Goal: Check status: Check status

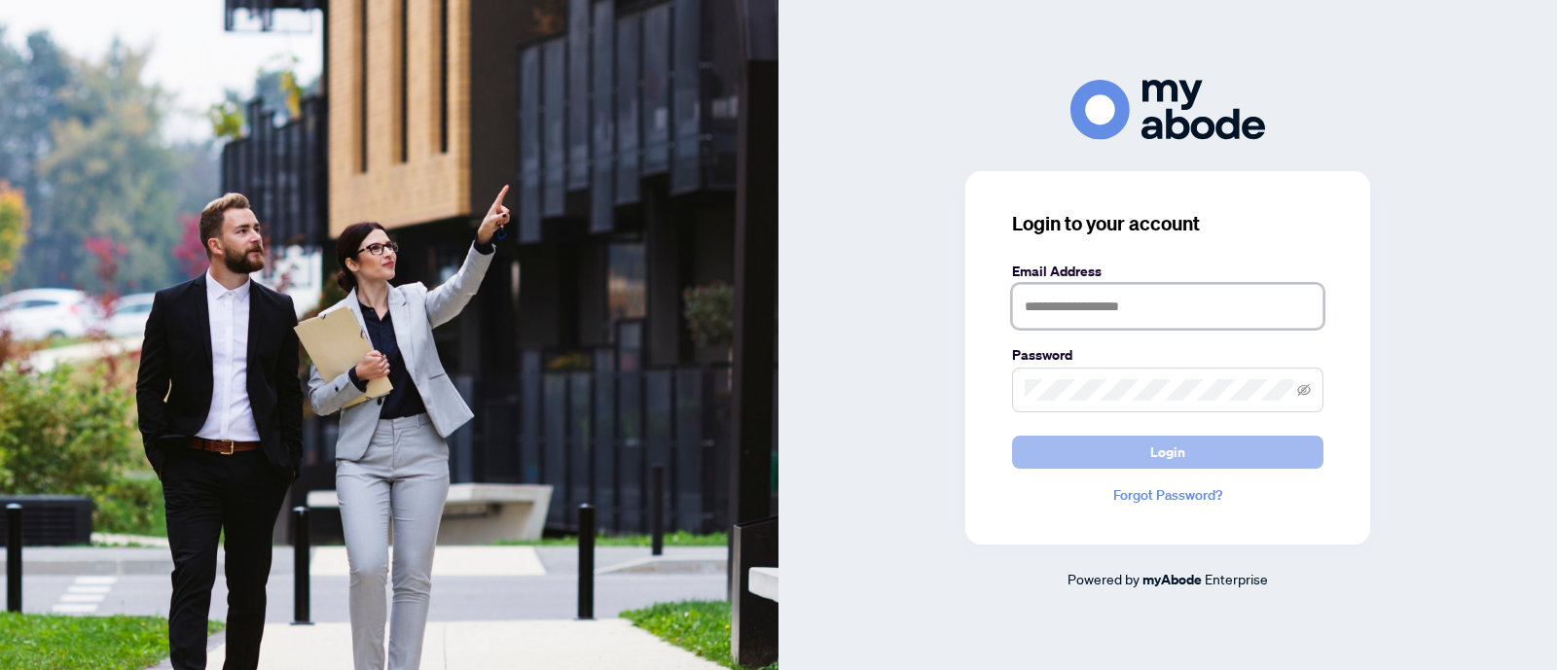
type input "**********"
click at [1065, 460] on button "Login" at bounding box center [1167, 452] width 311 height 33
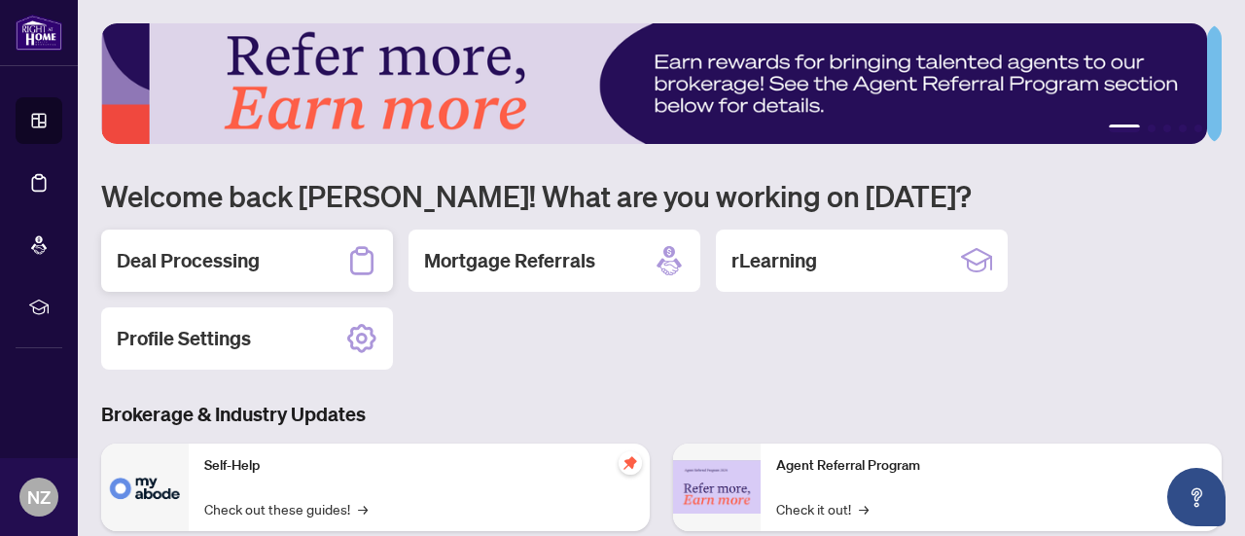
click at [312, 263] on div "Deal Processing" at bounding box center [247, 261] width 292 height 62
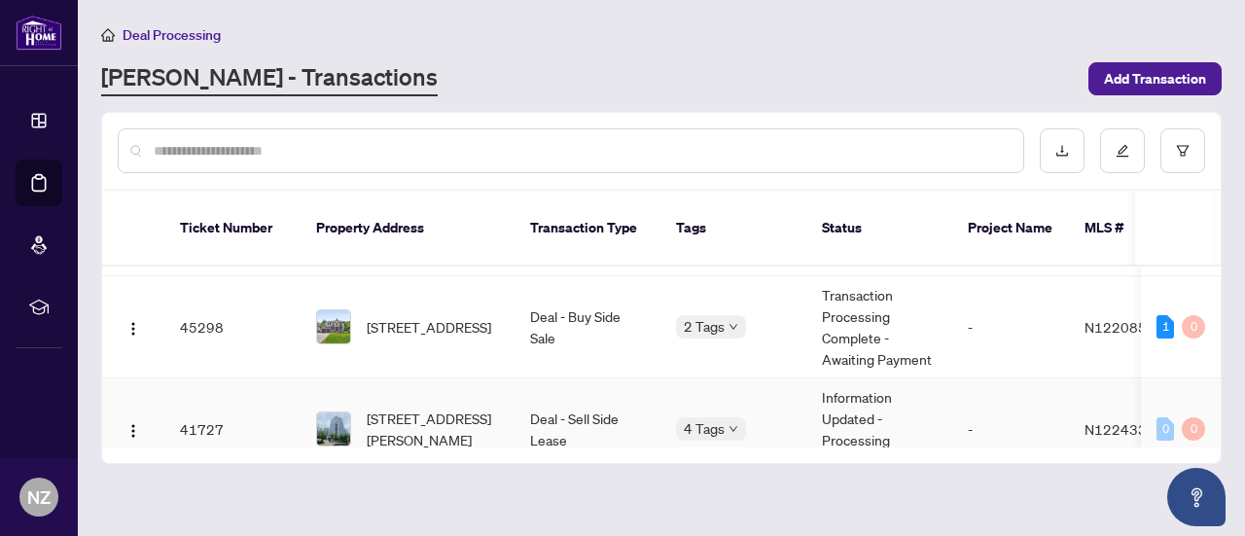
scroll to position [97, 0]
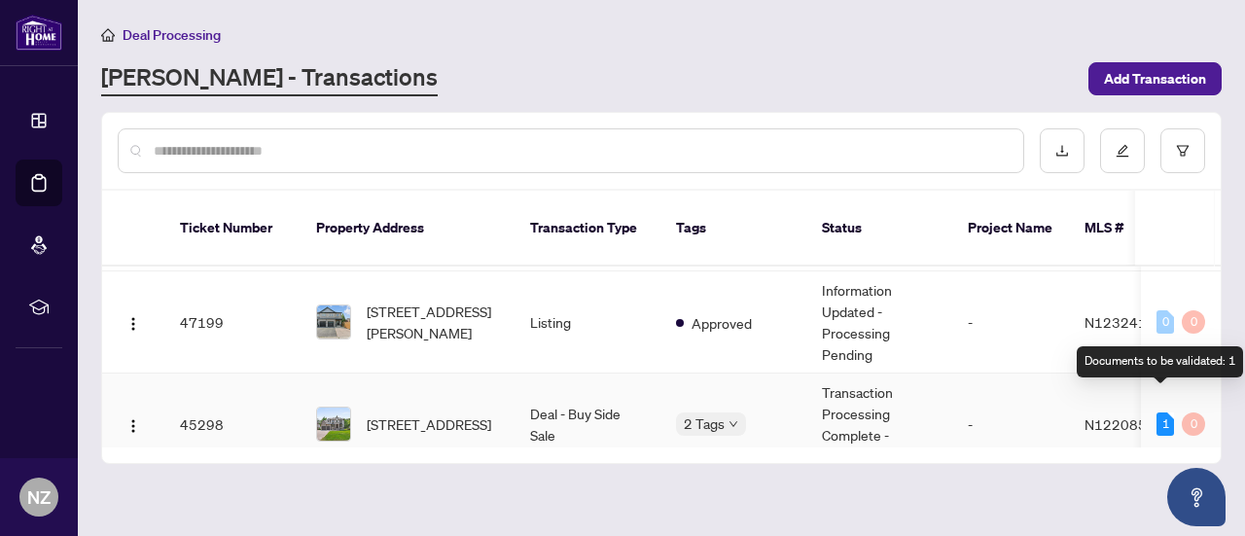
click at [1159, 412] on div "1" at bounding box center [1166, 423] width 18 height 23
click at [1157, 412] on div "1" at bounding box center [1166, 423] width 18 height 23
click at [580, 389] on td "Deal - Buy Side Sale" at bounding box center [588, 425] width 146 height 102
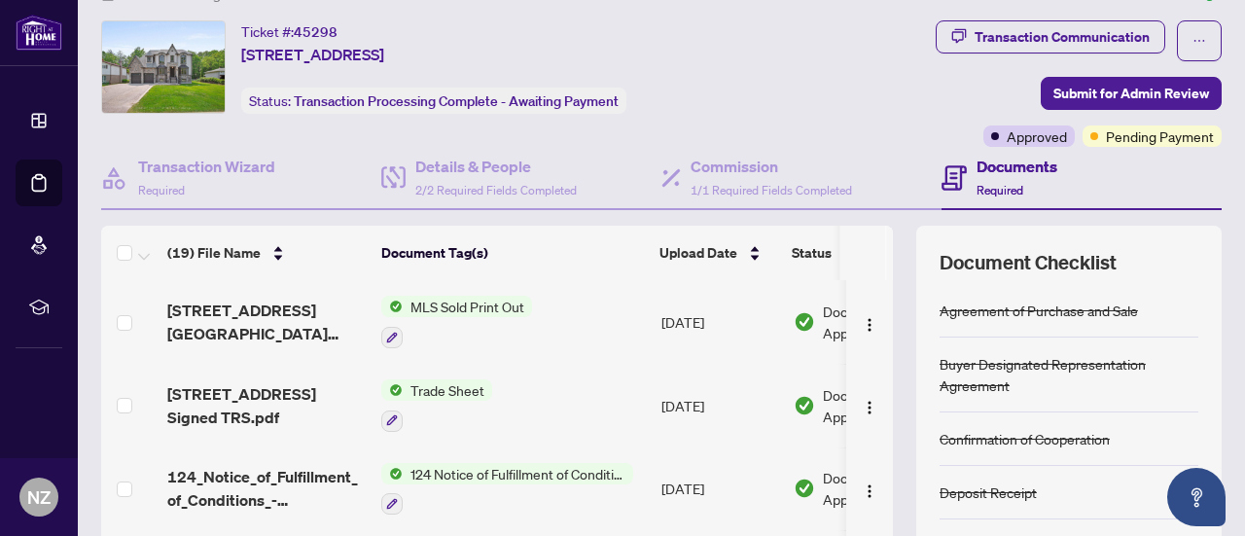
scroll to position [13, 0]
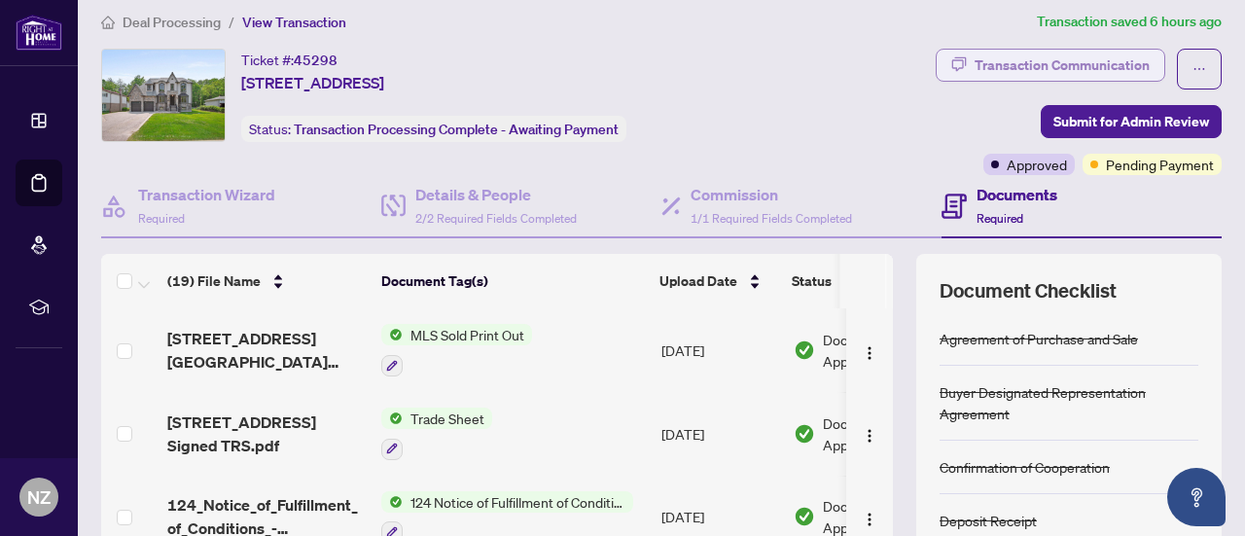
click at [1048, 60] on div "Transaction Communication" at bounding box center [1062, 65] width 175 height 31
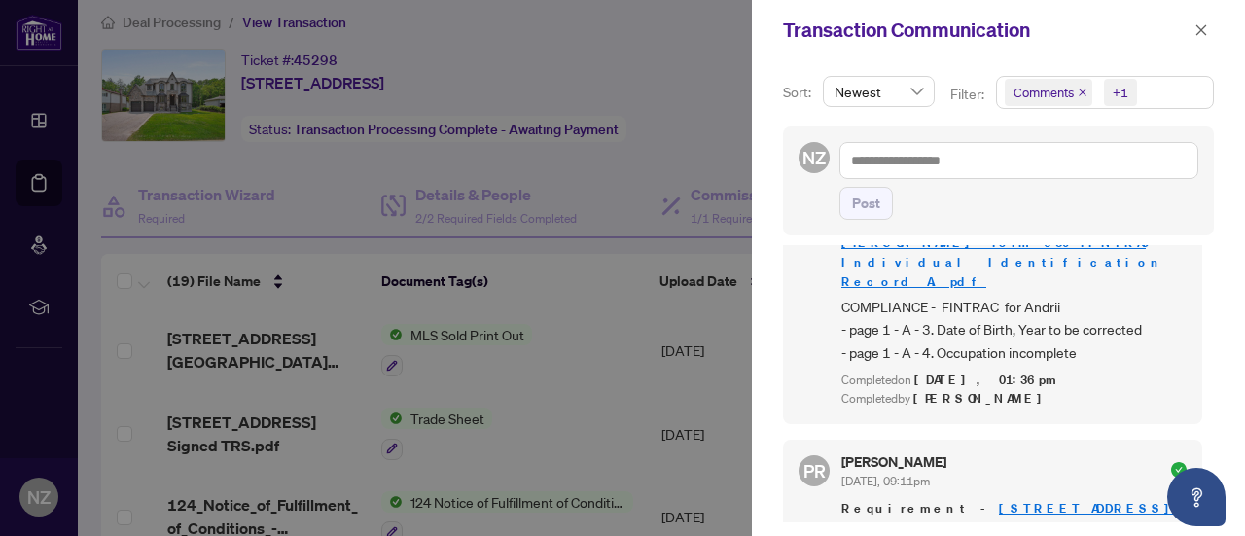
scroll to position [340, 0]
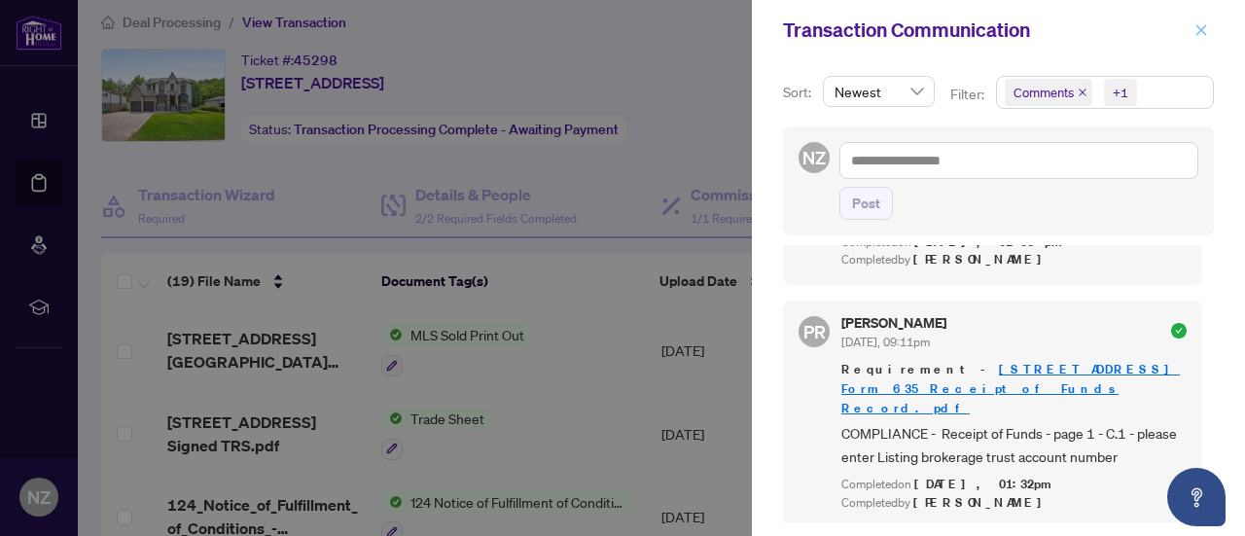
click at [1199, 28] on icon "close" at bounding box center [1202, 30] width 14 height 14
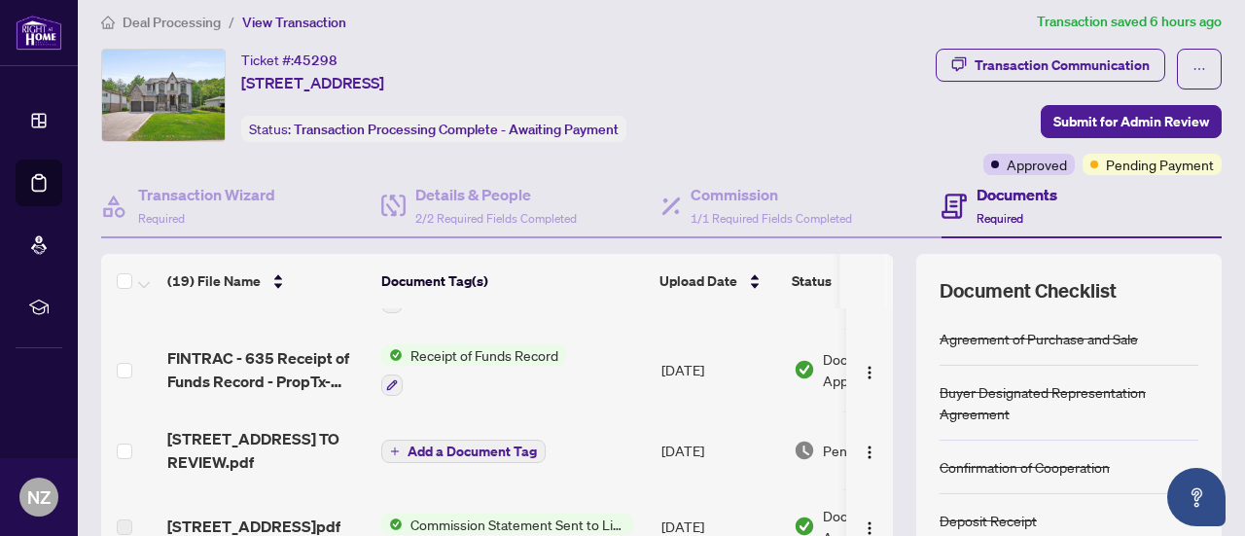
scroll to position [486, 0]
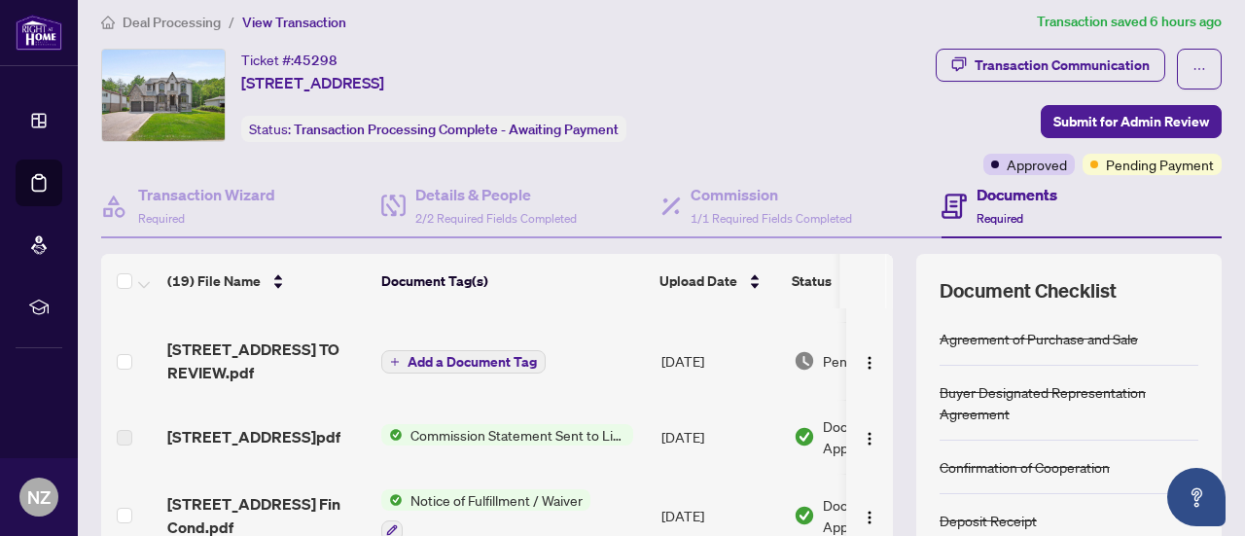
click at [516, 359] on span "Add a Document Tag" at bounding box center [472, 362] width 129 height 14
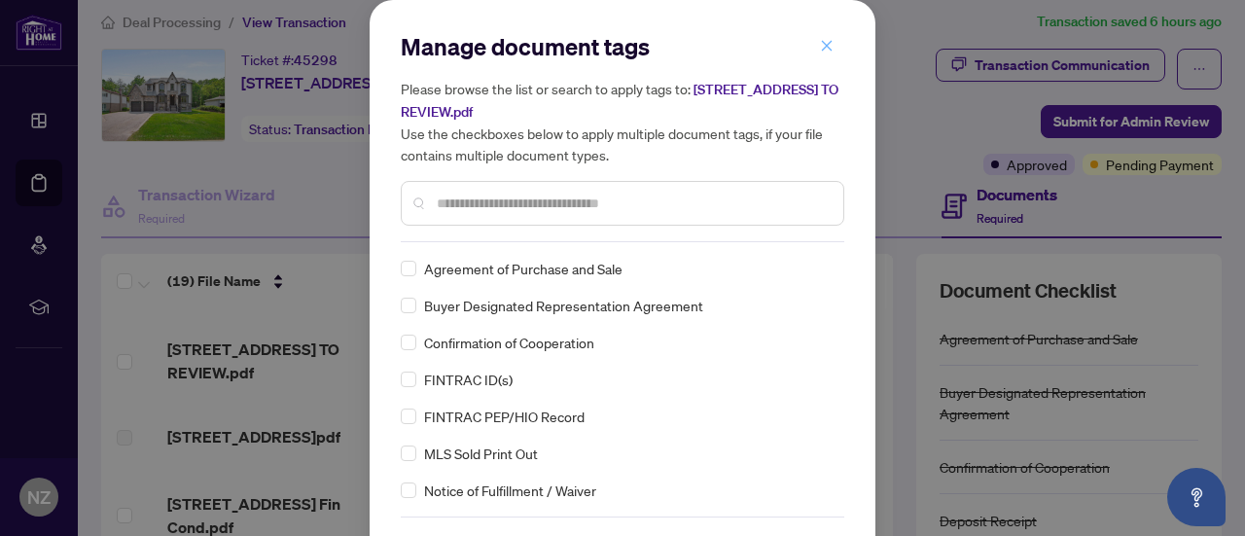
click at [826, 40] on button "button" at bounding box center [826, 45] width 39 height 33
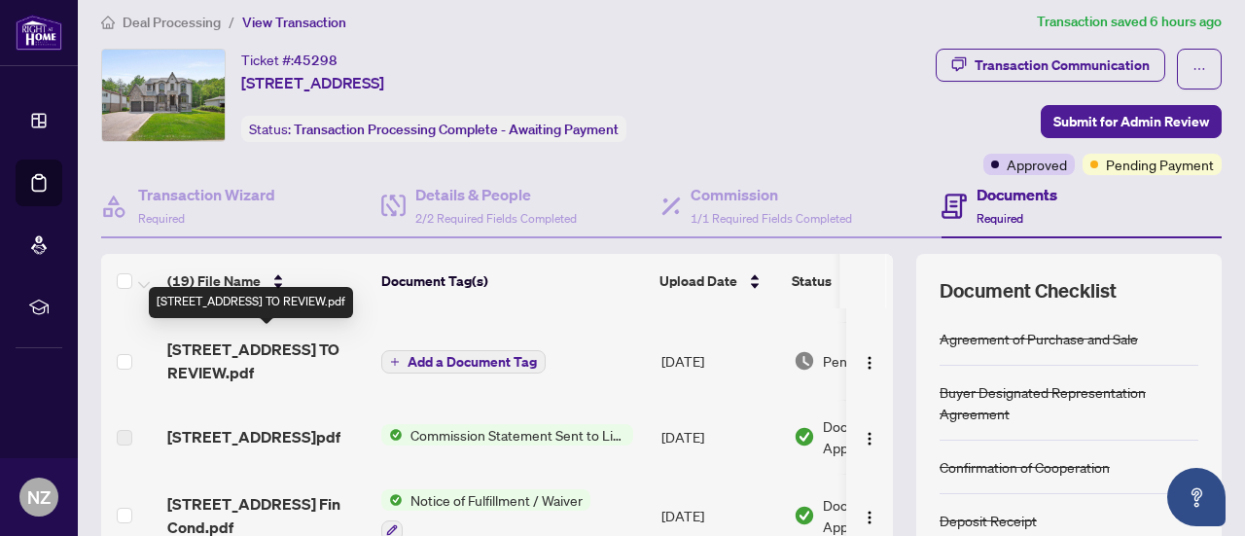
click at [243, 355] on span "238 Sand Rd - TS - AGENT TO REVIEW.pdf" at bounding box center [266, 361] width 198 height 47
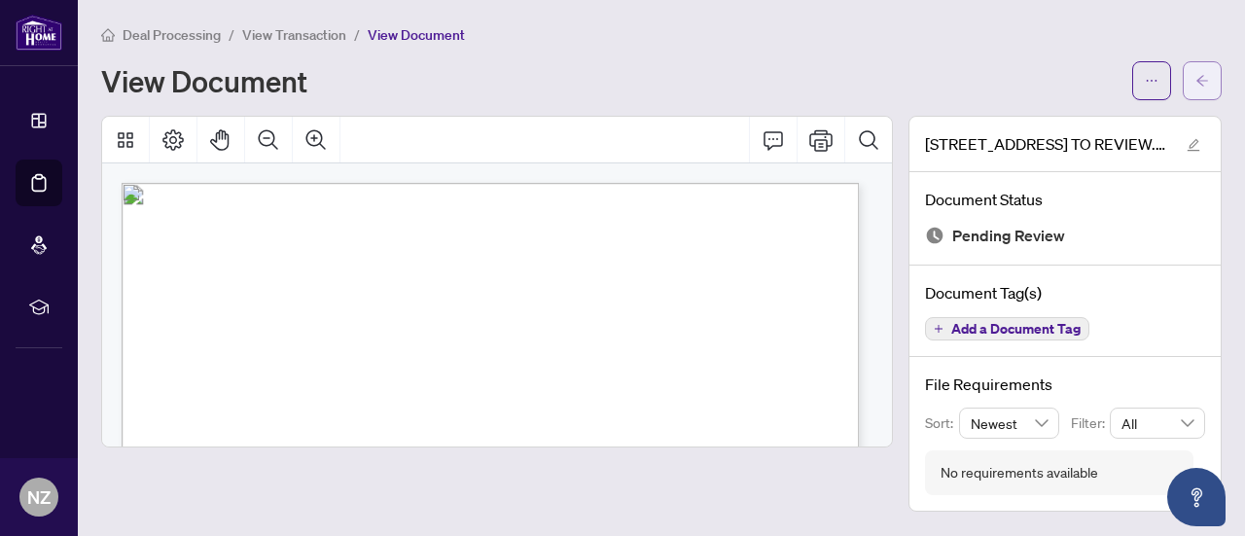
click at [1206, 79] on icon "arrow-left" at bounding box center [1203, 81] width 14 height 14
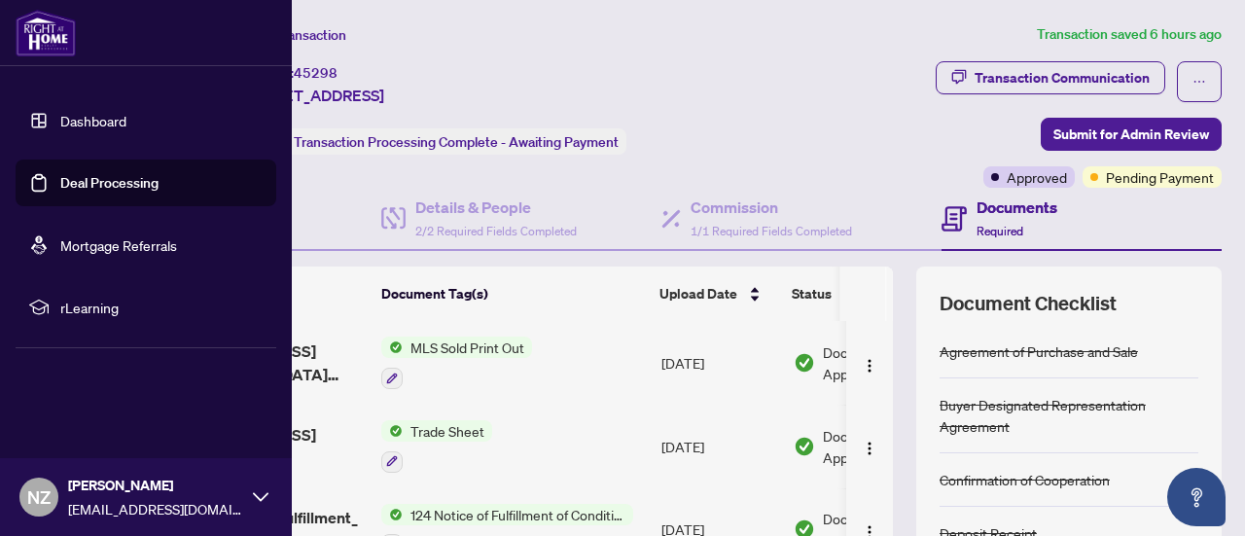
click at [85, 116] on link "Dashboard" at bounding box center [93, 121] width 66 height 18
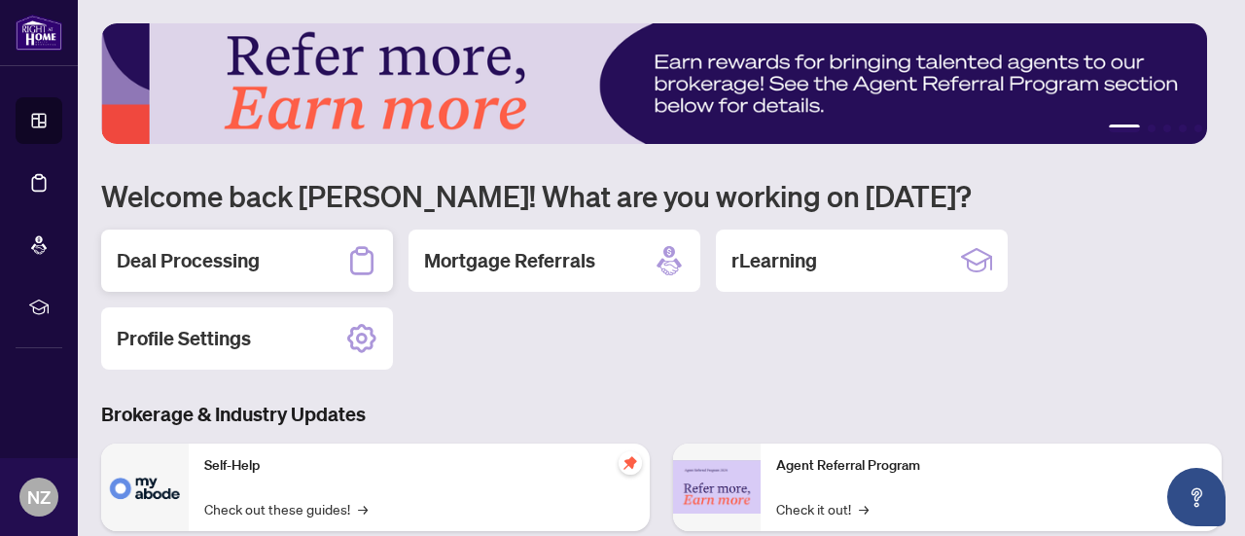
click at [204, 248] on h2 "Deal Processing" at bounding box center [188, 260] width 143 height 27
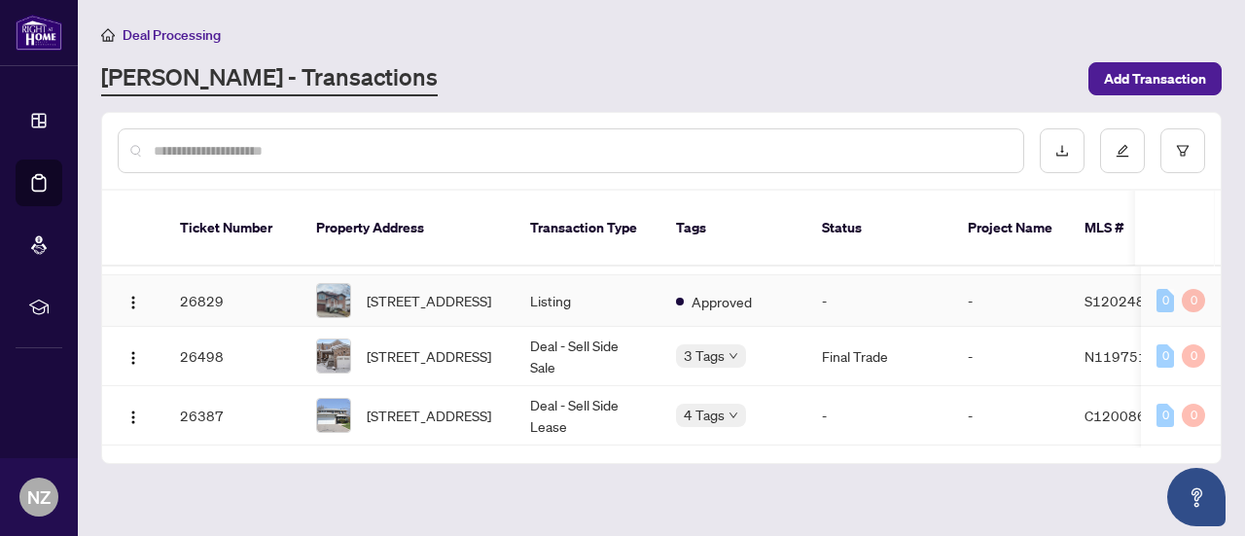
scroll to position [876, 0]
